Goal: Task Accomplishment & Management: Complete application form

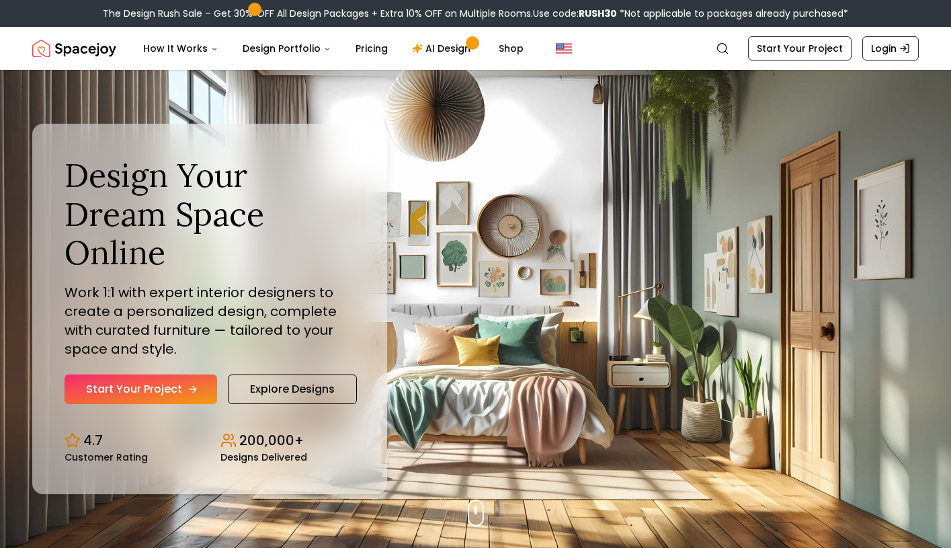
click at [162, 391] on link "Start Your Project" at bounding box center [141, 389] width 153 height 30
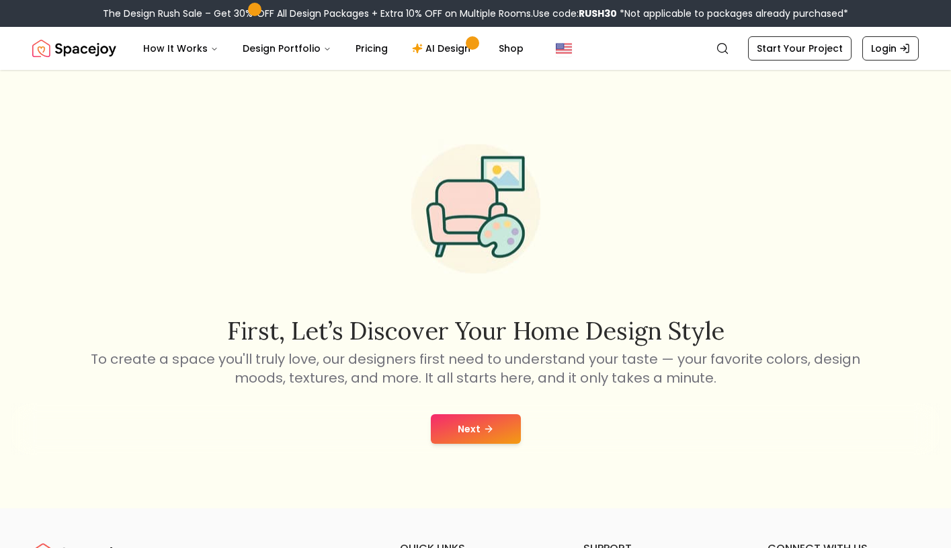
click at [465, 427] on button "Next" at bounding box center [476, 429] width 90 height 30
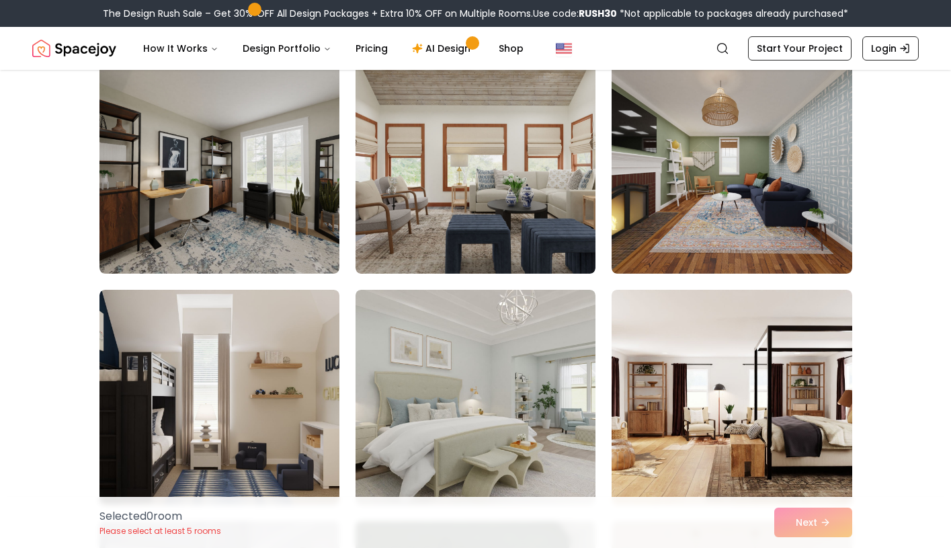
scroll to position [593, 0]
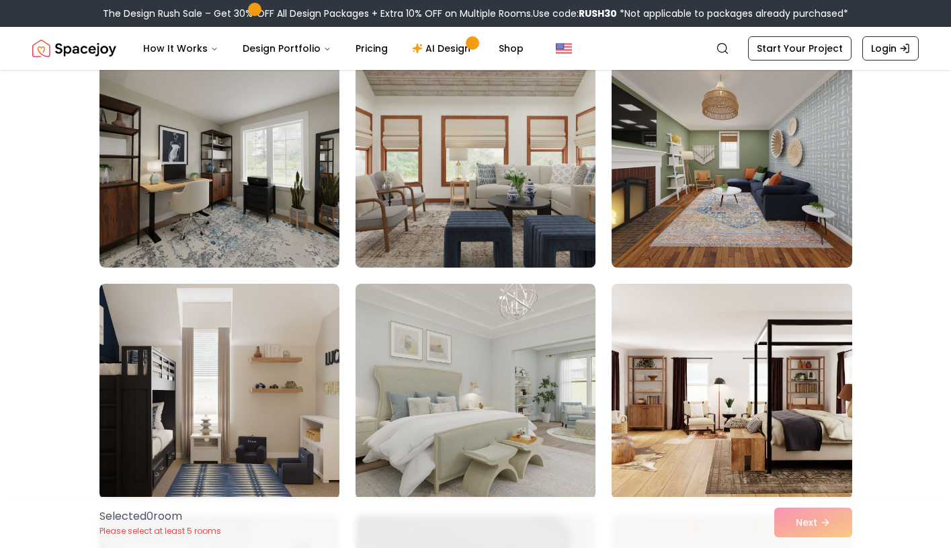
click at [484, 140] on img at bounding box center [476, 160] width 252 height 226
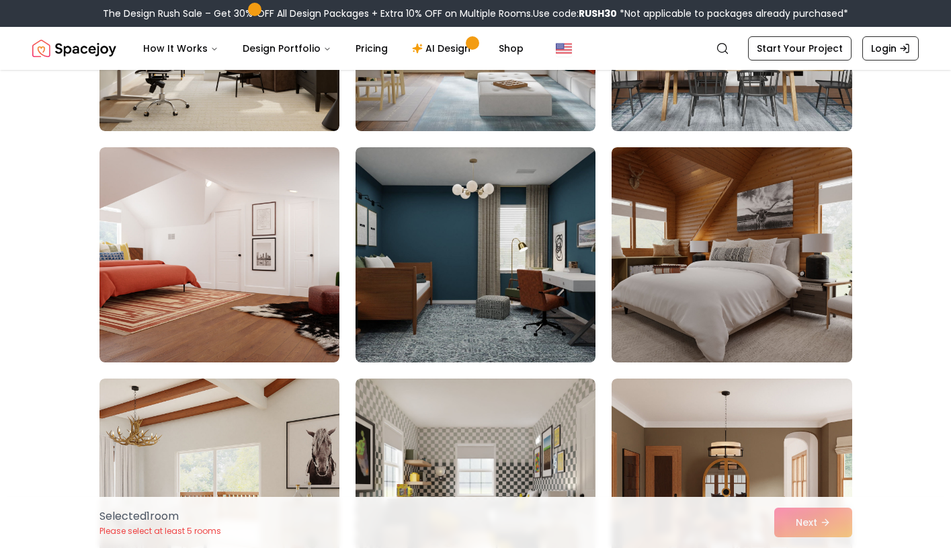
scroll to position [1887, 0]
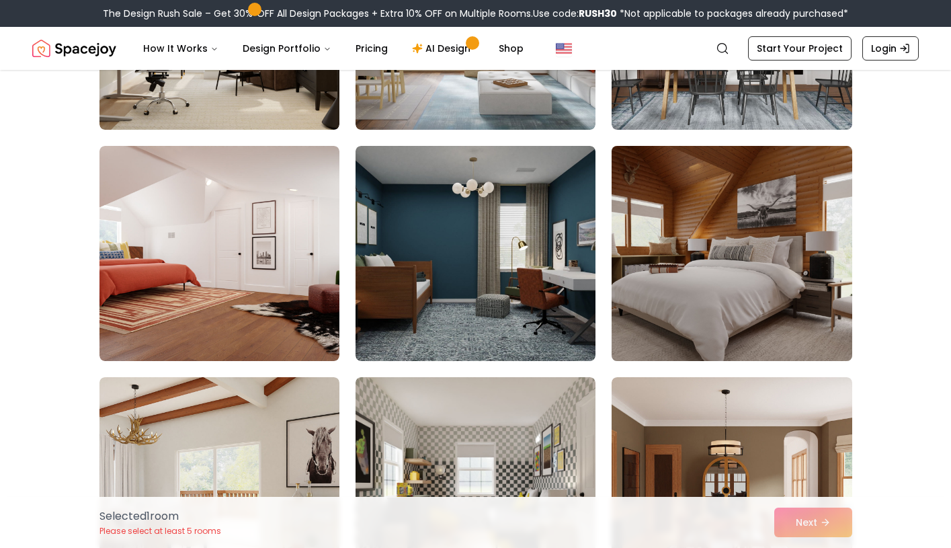
click at [750, 283] on img at bounding box center [732, 254] width 252 height 226
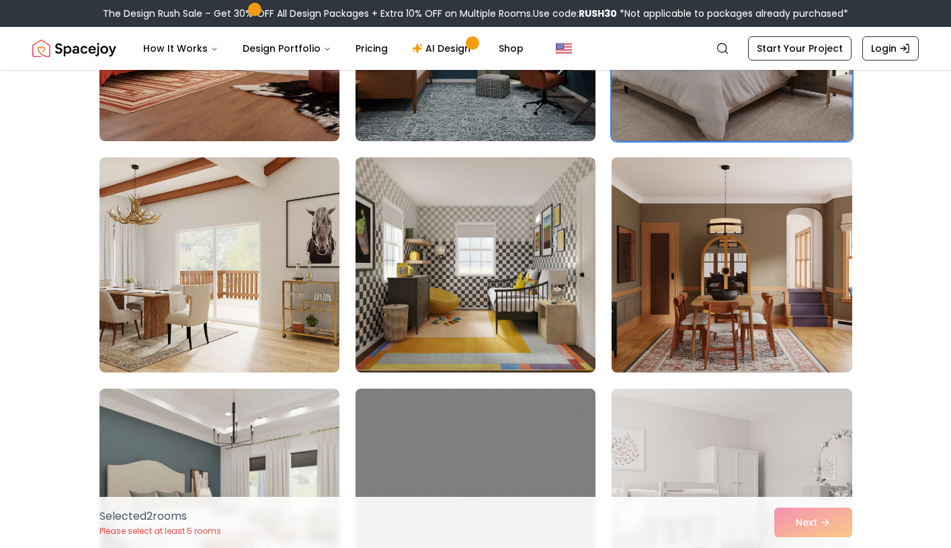
click at [750, 283] on img at bounding box center [732, 265] width 252 height 226
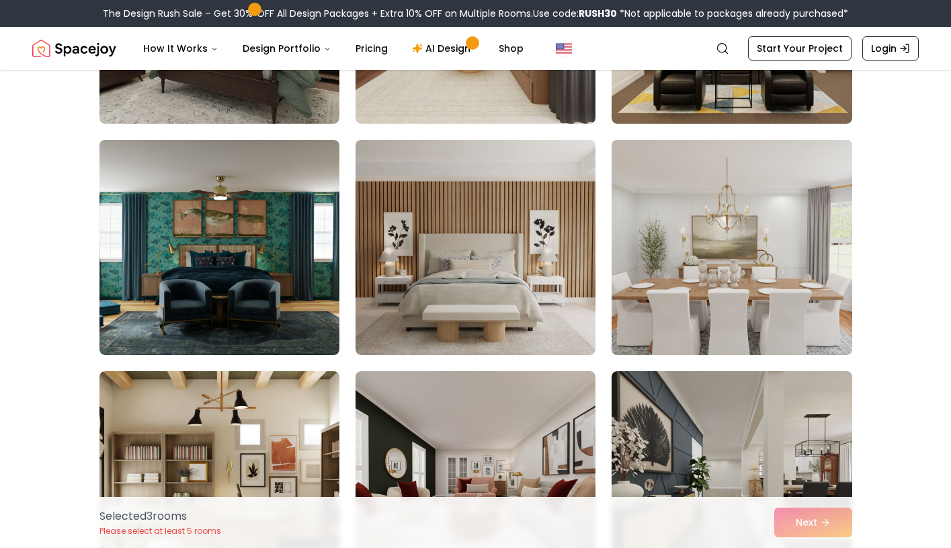
scroll to position [3308, 0]
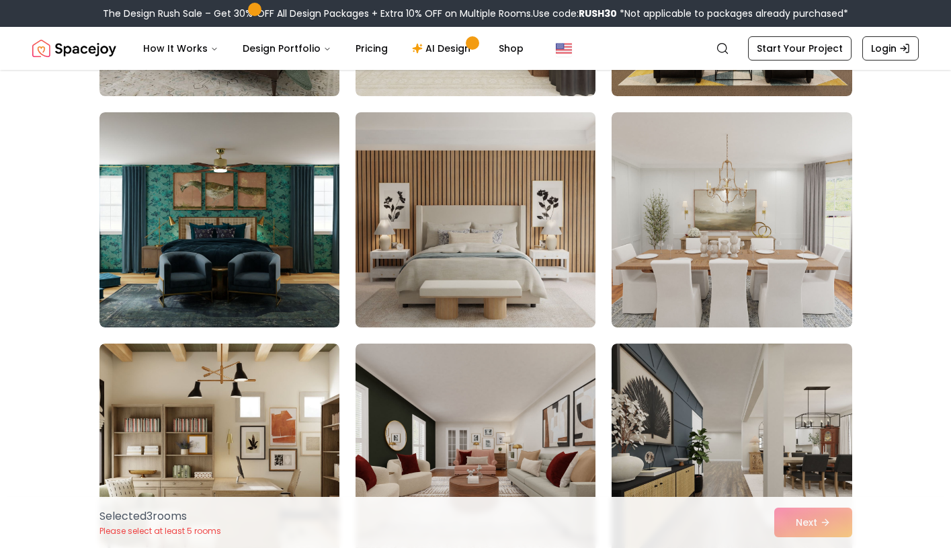
click at [532, 251] on img at bounding box center [476, 220] width 252 height 226
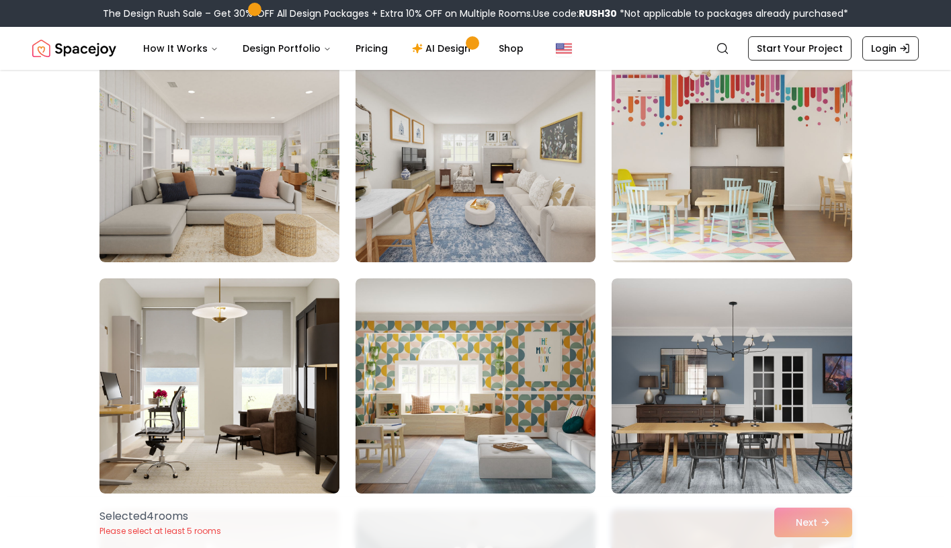
scroll to position [1523, 0]
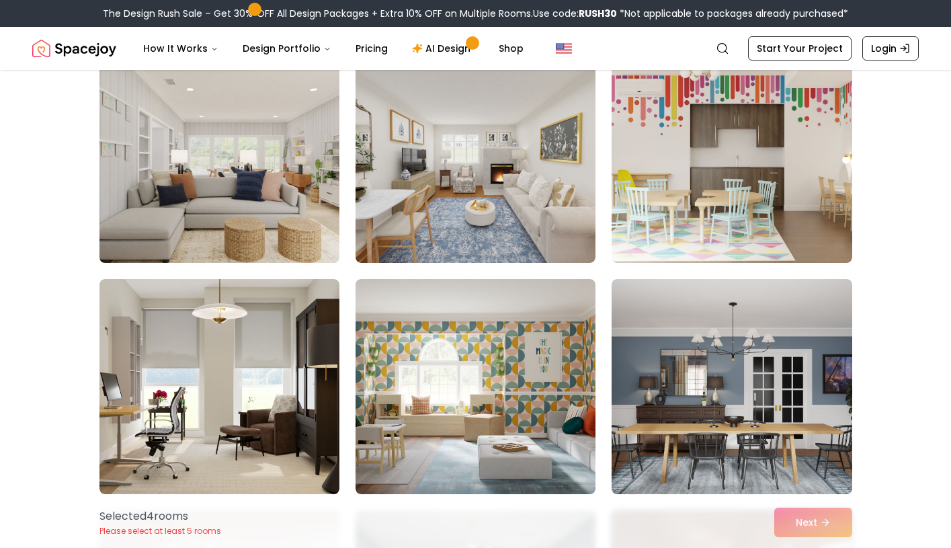
click at [227, 216] on img at bounding box center [219, 155] width 252 height 226
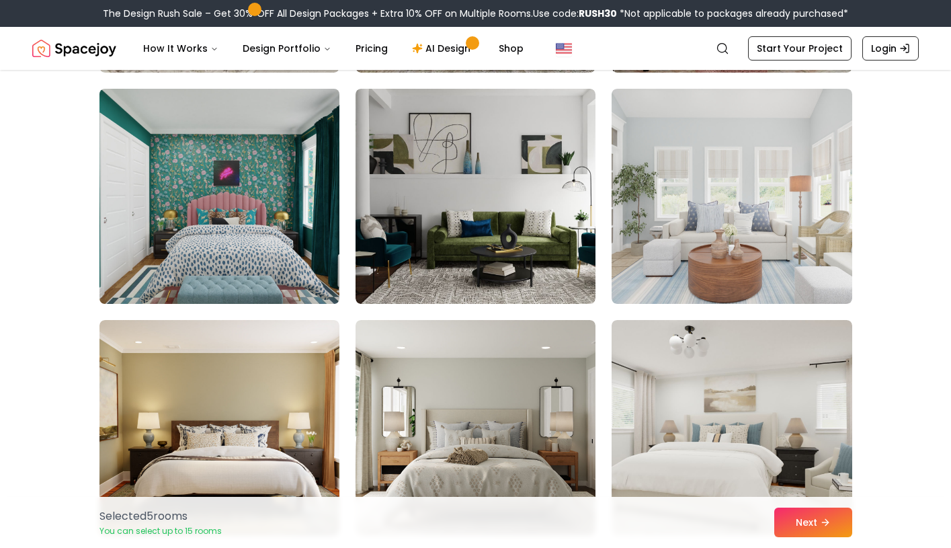
scroll to position [2638, 0]
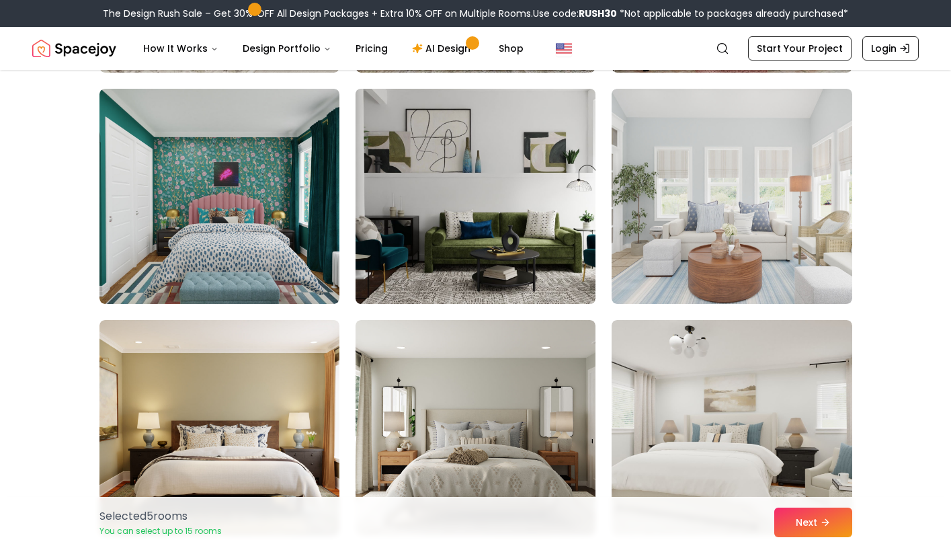
click at [532, 194] on img at bounding box center [476, 196] width 252 height 226
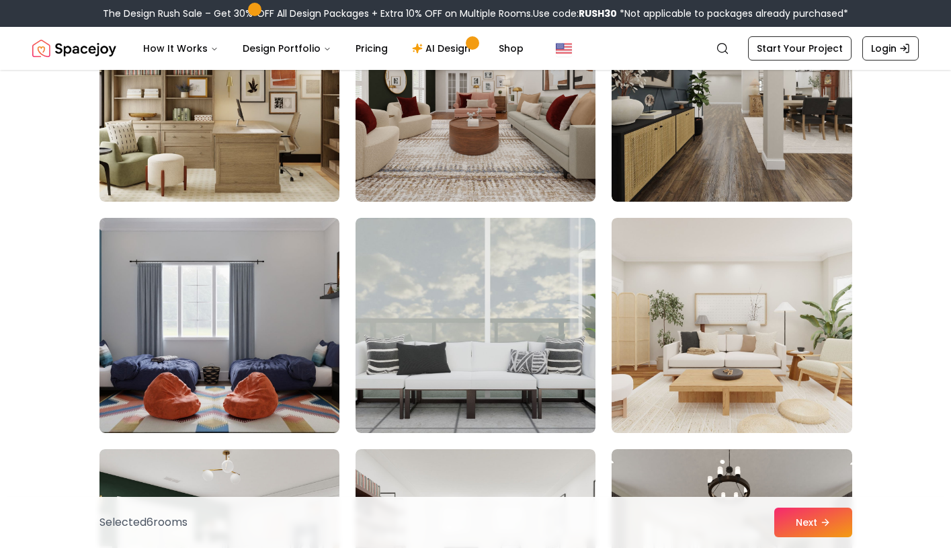
scroll to position [3671, 0]
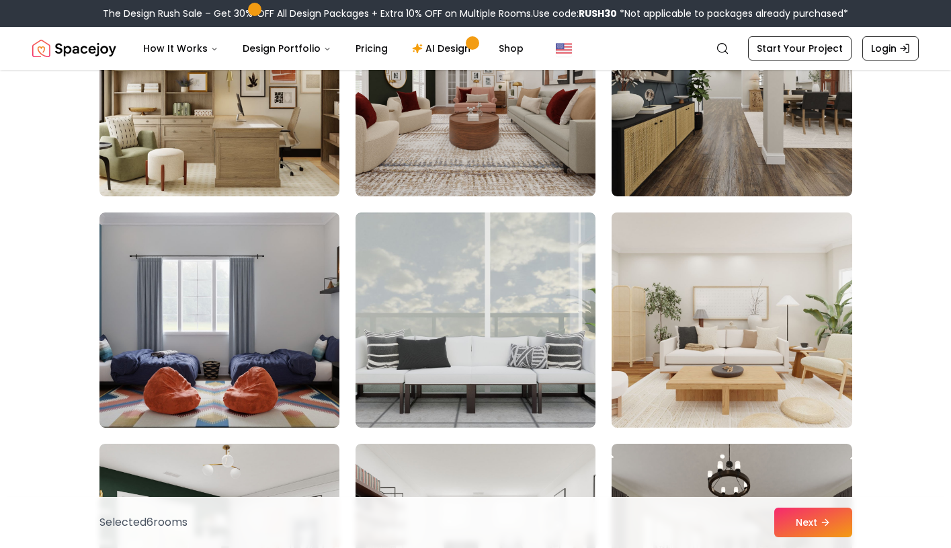
click at [760, 278] on img at bounding box center [732, 320] width 252 height 226
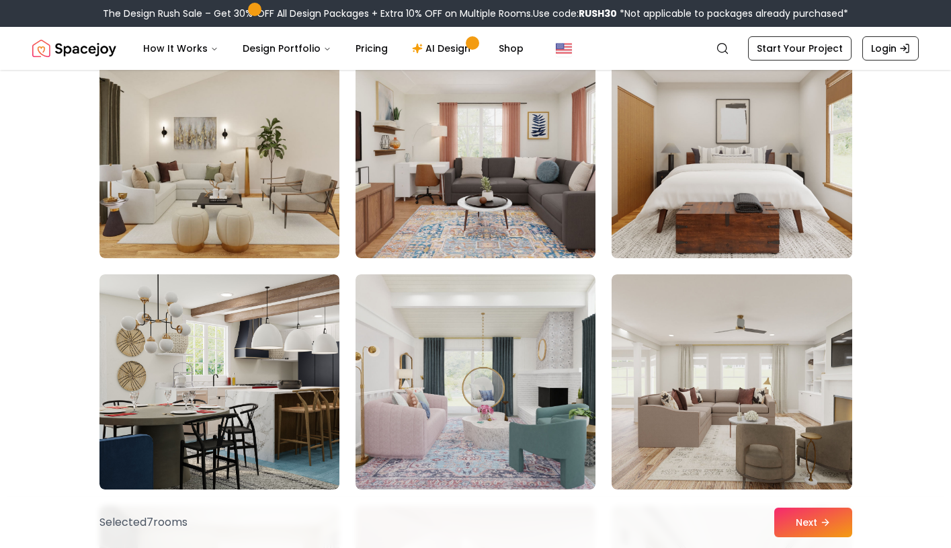
scroll to position [4307, 0]
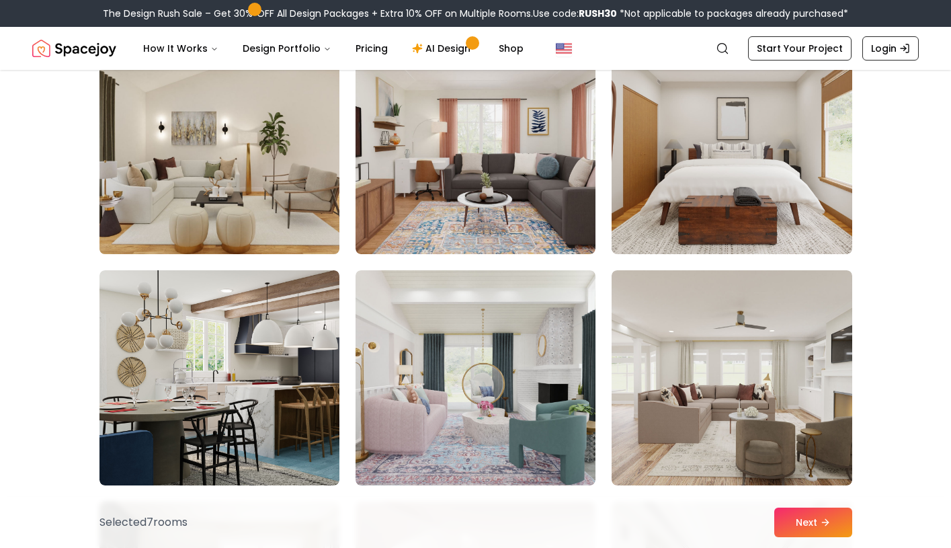
click at [253, 146] on img at bounding box center [219, 147] width 252 height 226
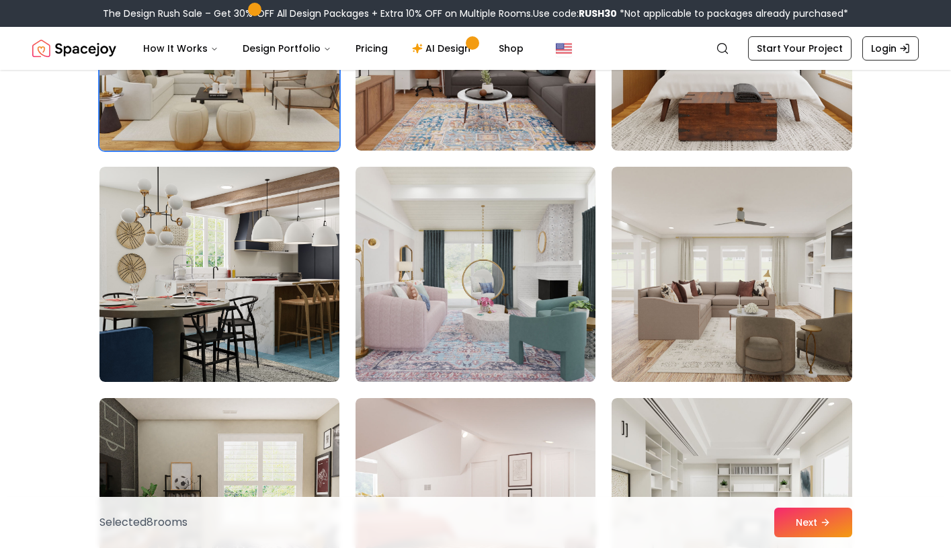
scroll to position [4415, 0]
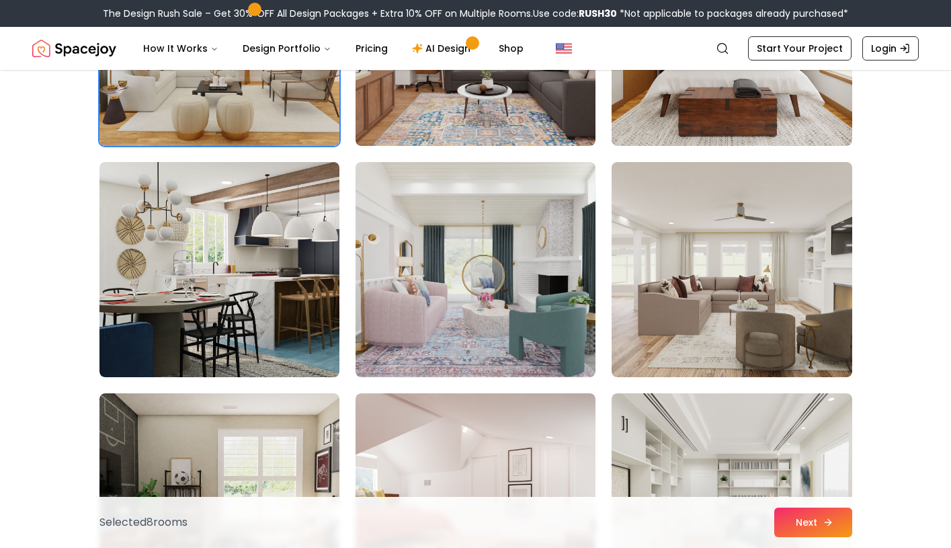
click at [802, 522] on button "Next" at bounding box center [813, 523] width 78 height 30
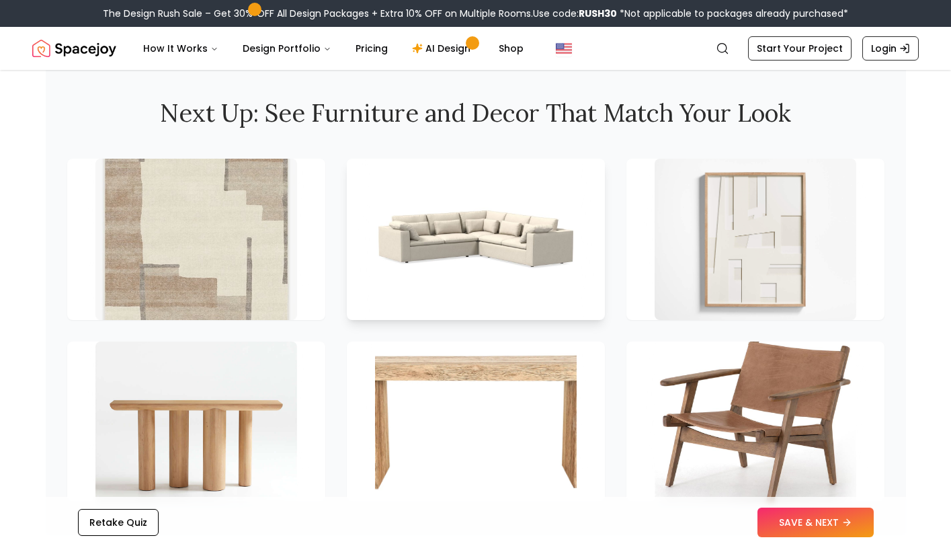
scroll to position [1832, 0]
click at [524, 266] on img at bounding box center [476, 238] width 212 height 169
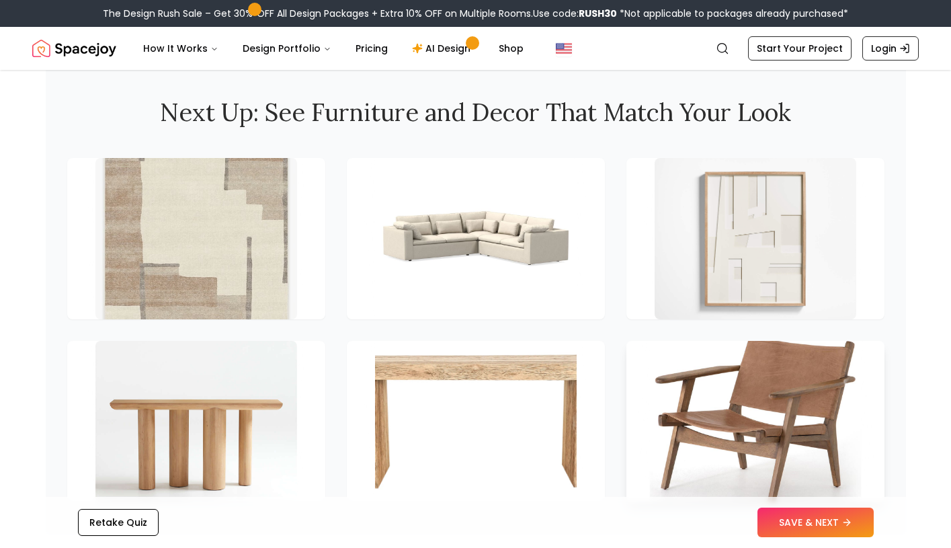
click at [793, 402] on img at bounding box center [755, 421] width 212 height 169
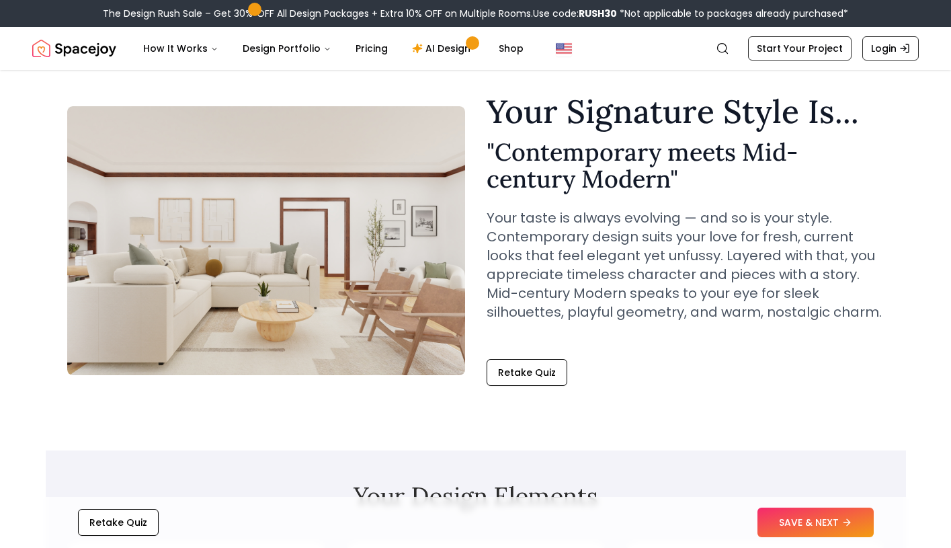
scroll to position [35, 0]
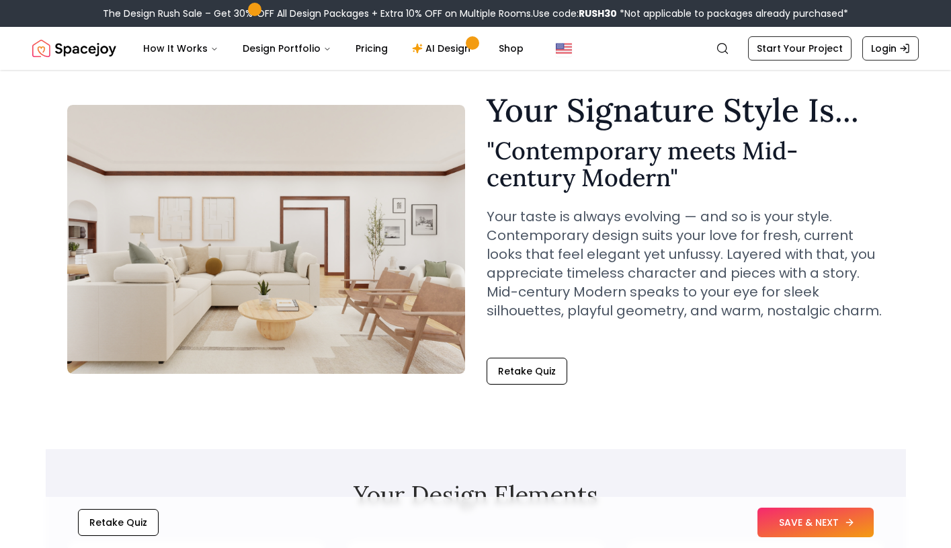
click at [806, 522] on button "SAVE & NEXT" at bounding box center [816, 523] width 116 height 30
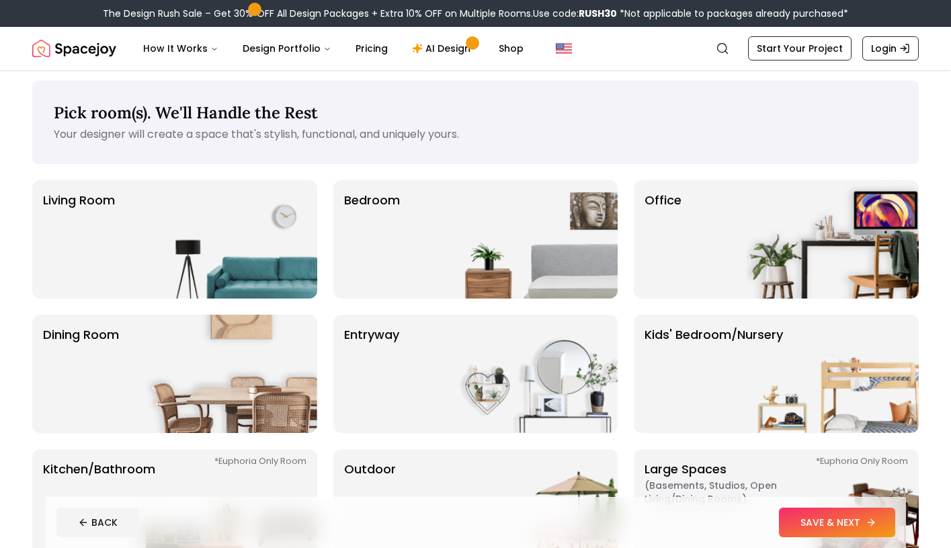
scroll to position [5, 0]
click at [220, 223] on img at bounding box center [231, 239] width 172 height 118
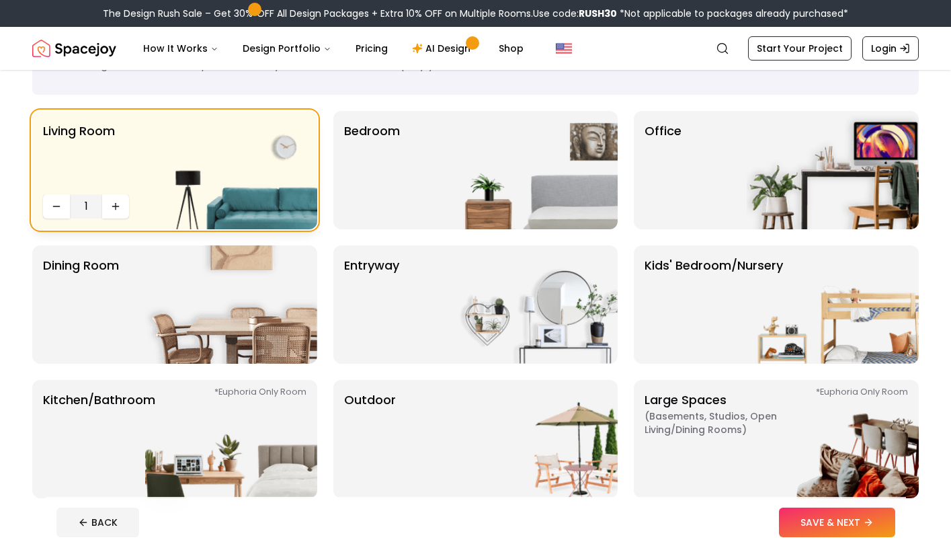
scroll to position [75, 0]
click at [112, 204] on icon "Increase quantity" at bounding box center [115, 205] width 11 height 11
click at [55, 208] on icon "Decrease quantity" at bounding box center [56, 205] width 11 height 11
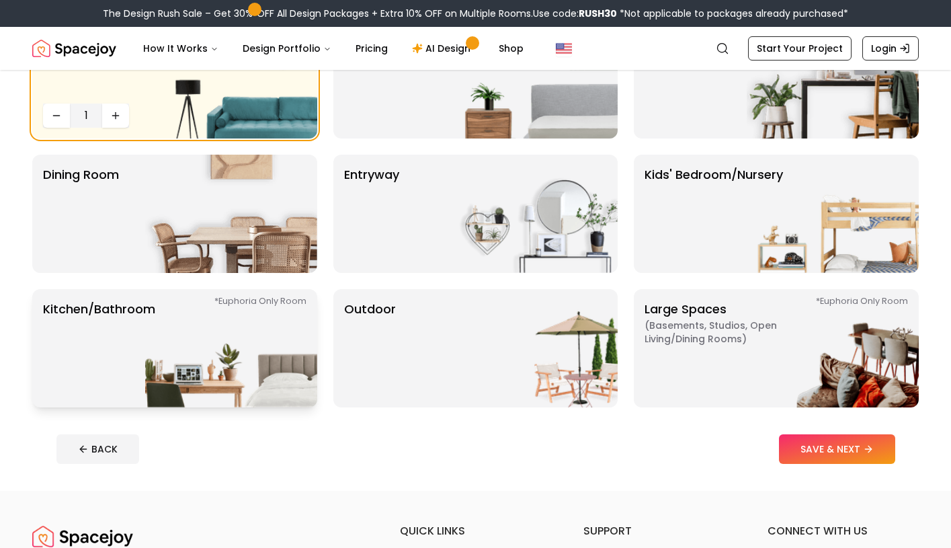
scroll to position [141, 0]
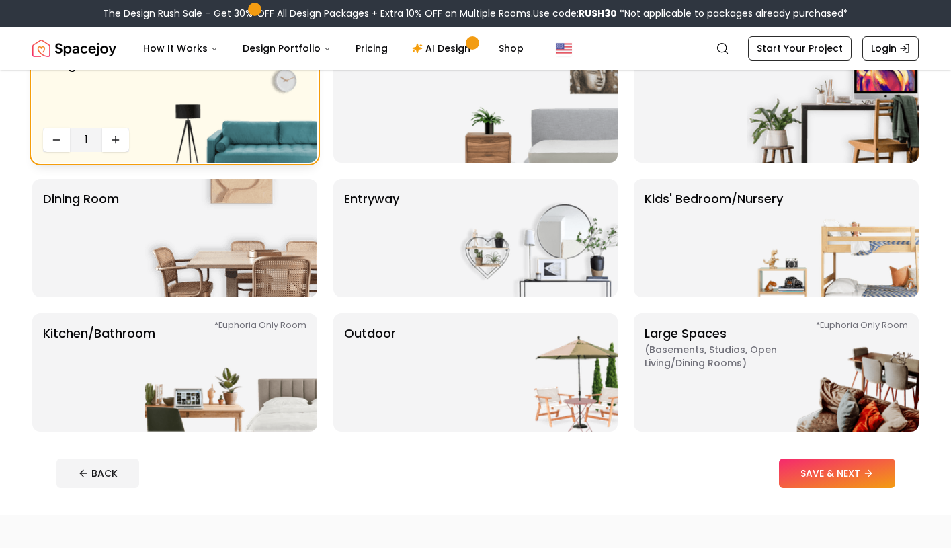
click at [242, 126] on img at bounding box center [231, 103] width 172 height 118
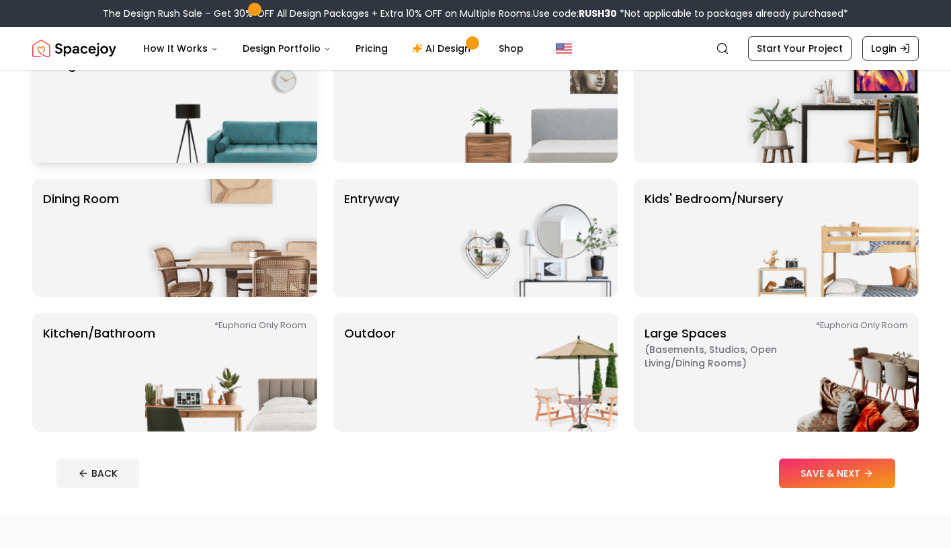
click at [242, 126] on img at bounding box center [231, 103] width 172 height 118
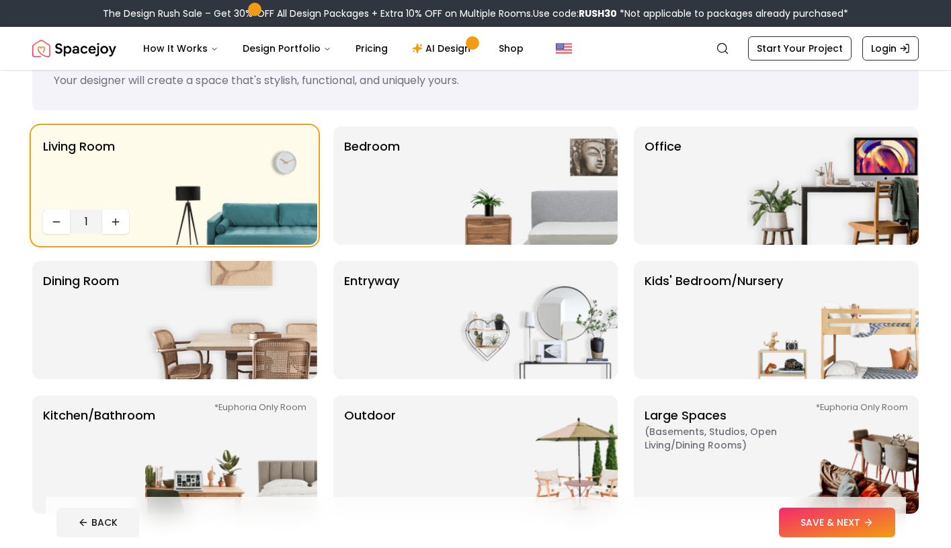
scroll to position [62, 0]
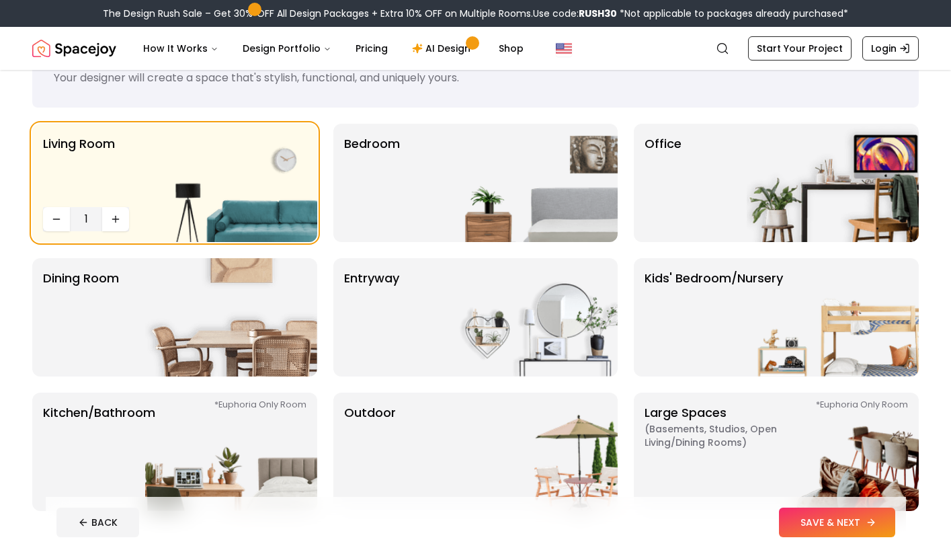
click at [816, 530] on button "SAVE & NEXT" at bounding box center [837, 523] width 116 height 30
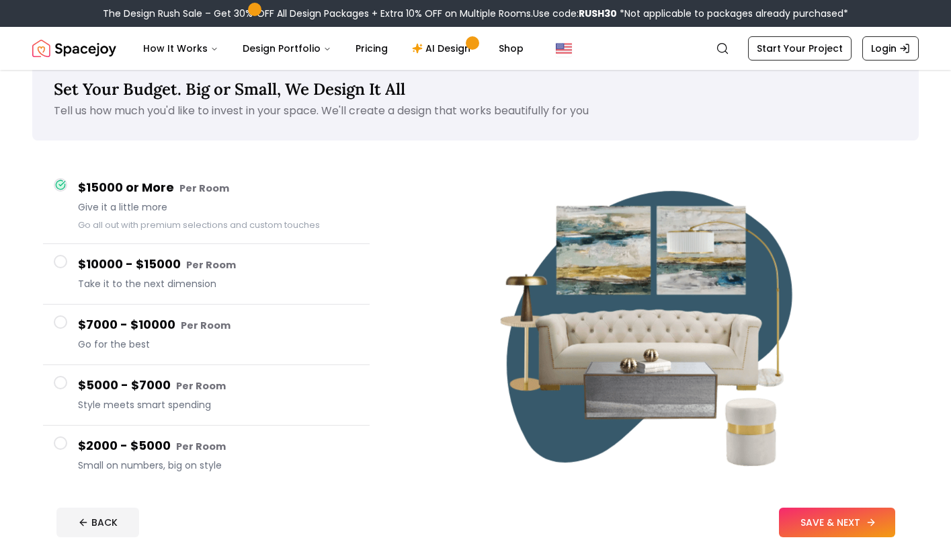
scroll to position [30, 0]
click at [262, 273] on h4 "$10000 - $15000 Per Room" at bounding box center [218, 263] width 281 height 19
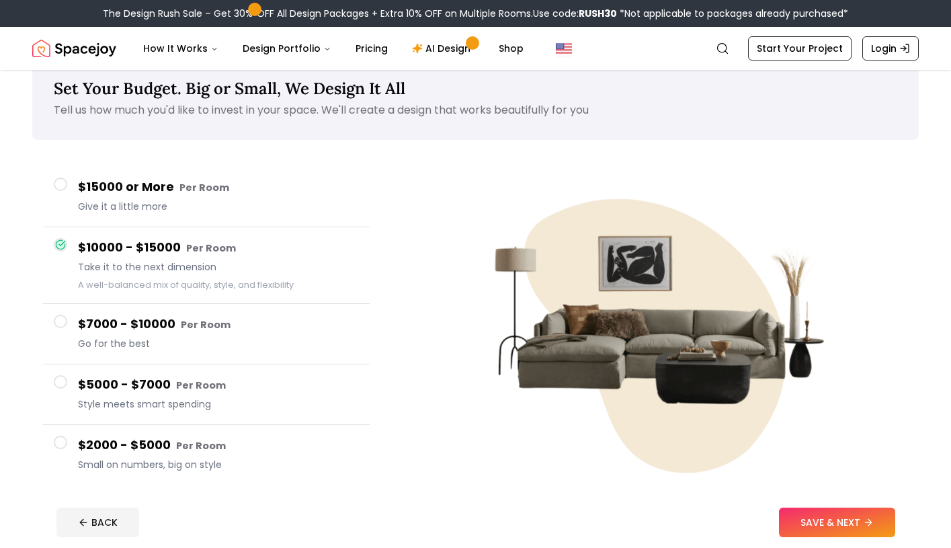
click at [269, 328] on h4 "$7000 - $10000 Per Room" at bounding box center [218, 324] width 281 height 19
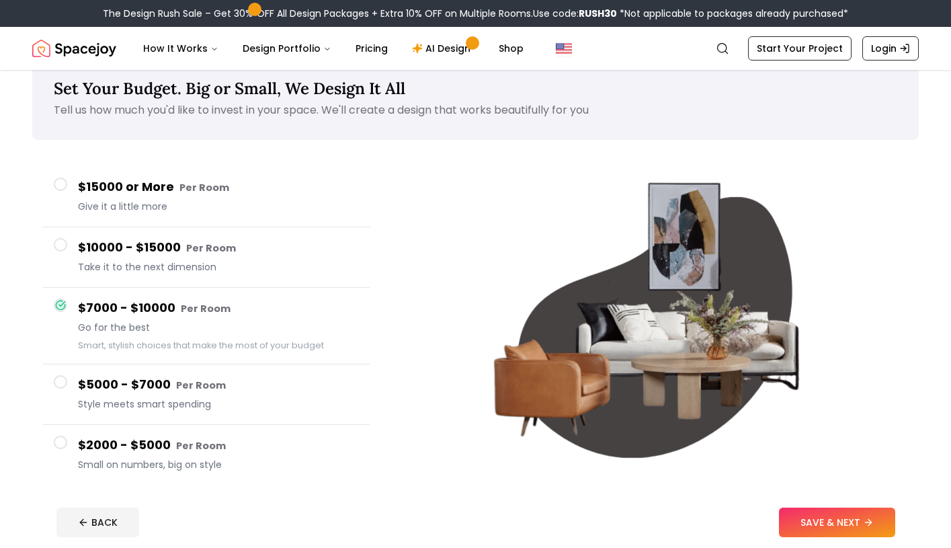
click at [275, 391] on h4 "$5000 - $7000 Per Room" at bounding box center [218, 384] width 281 height 19
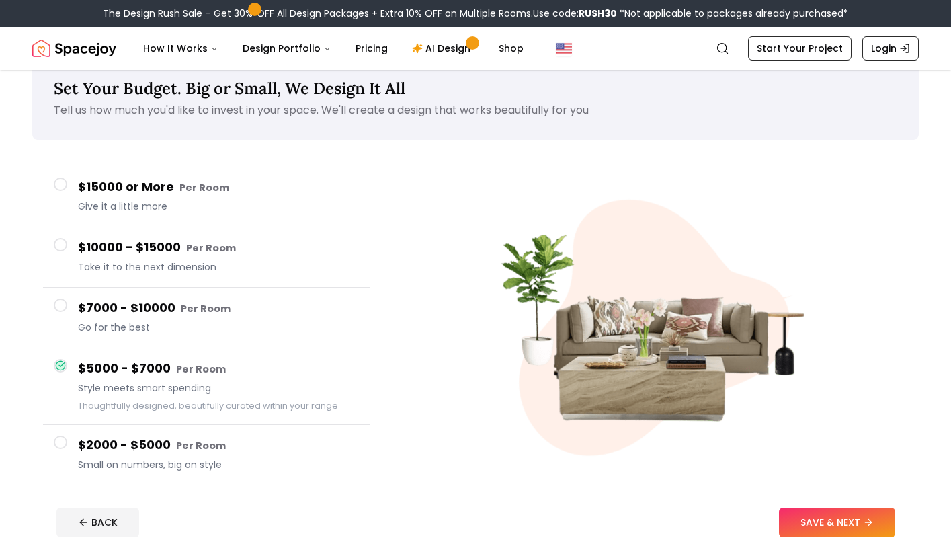
click at [268, 458] on span "Small on numbers, big on style" at bounding box center [218, 464] width 281 height 13
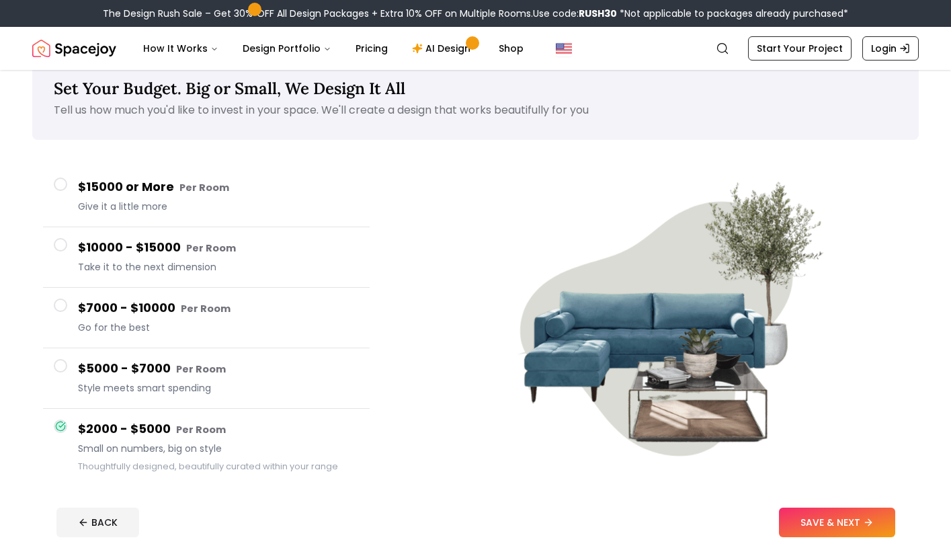
click at [262, 378] on div "$5000 - $7000 Per Room Style meets smart spending" at bounding box center [218, 378] width 281 height 38
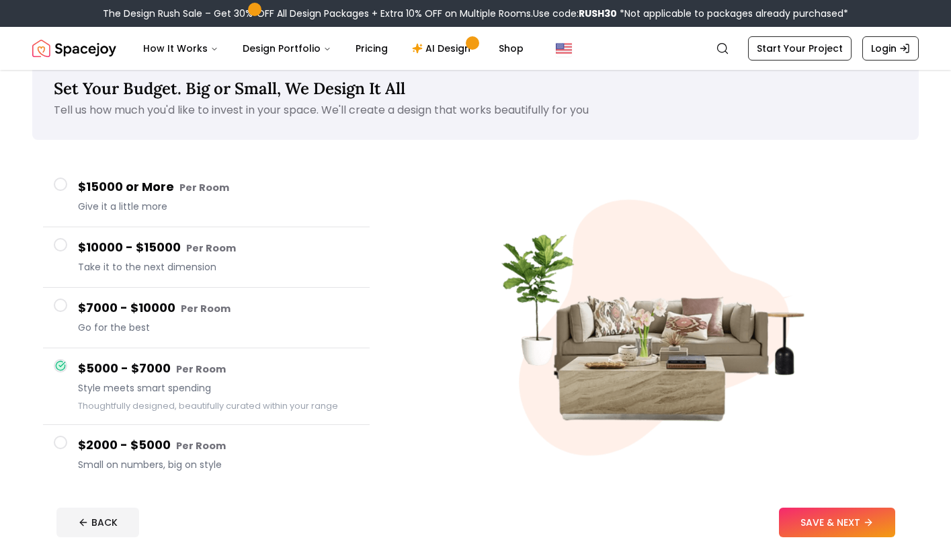
click at [253, 323] on span "Go for the best" at bounding box center [218, 327] width 281 height 13
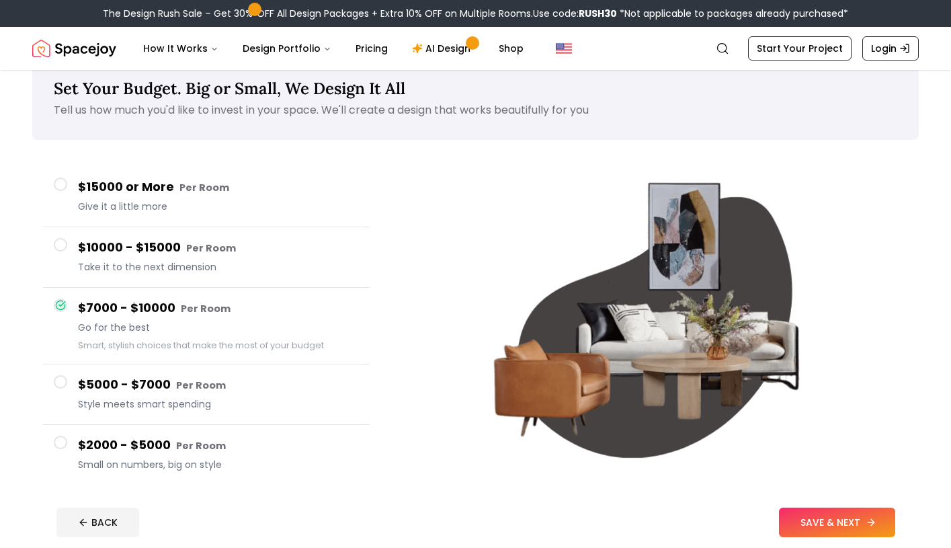
click at [822, 523] on button "SAVE & NEXT" at bounding box center [837, 523] width 116 height 30
